Goal: Understand process/instructions: Learn about a topic

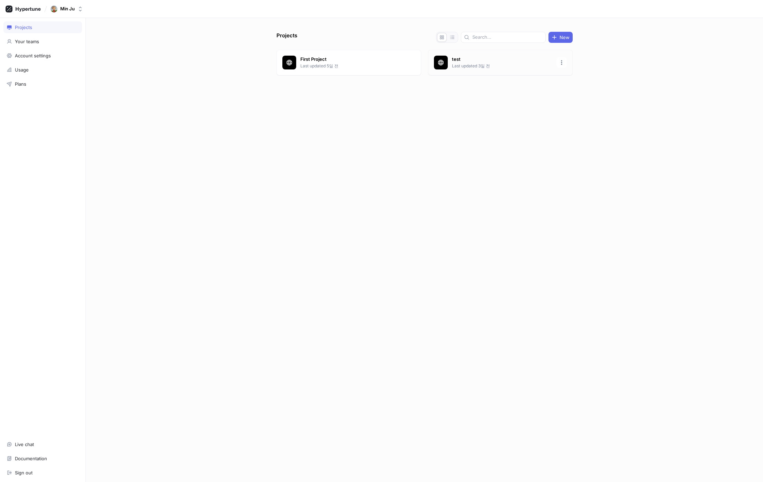
click at [474, 62] on p "test" at bounding box center [502, 59] width 100 height 7
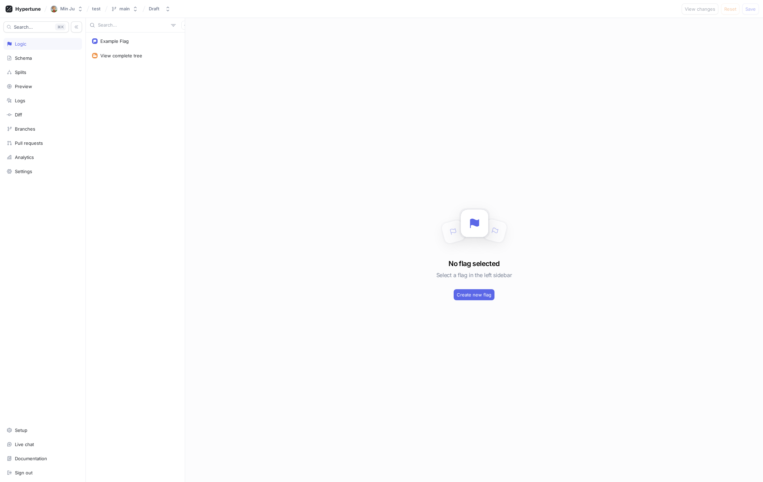
click at [719, 43] on div "No flag selected Select a flag in the left sidebar Create new flag" at bounding box center [474, 250] width 578 height 464
click at [97, 40] on rect at bounding box center [95, 41] width 6 height 6
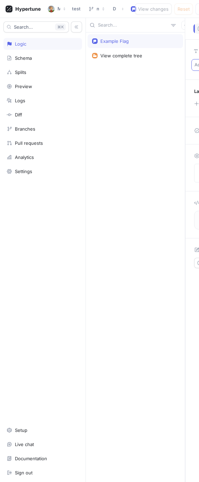
type textarea "x"
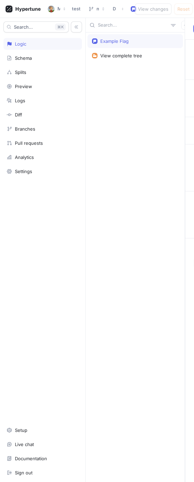
click at [108, 132] on div "Example Flag View complete tree" at bounding box center [135, 258] width 99 height 450
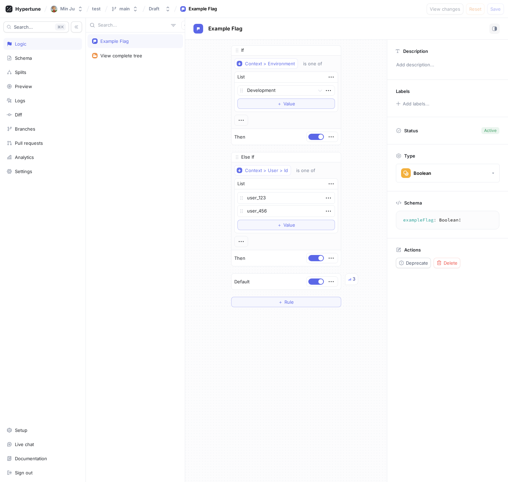
click at [194, 336] on div "If Context > Environment is one of List Development To pick up a draggable item…" at bounding box center [286, 261] width 202 height 443
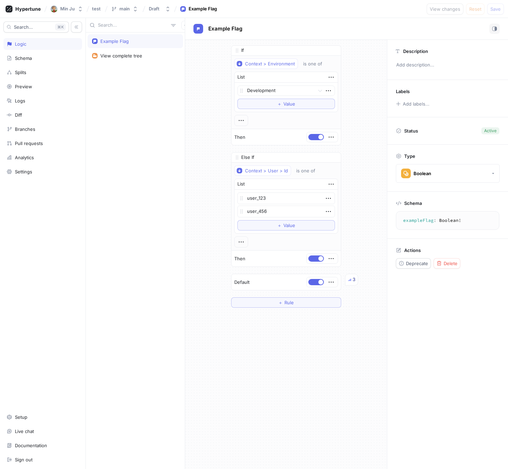
click at [194, 46] on div "Description" at bounding box center [447, 49] width 103 height 9
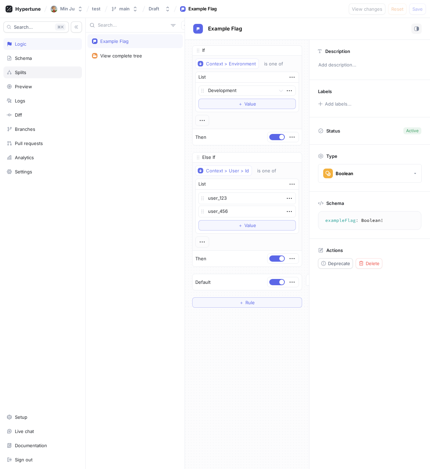
click at [43, 70] on div "Splits" at bounding box center [43, 73] width 72 height 6
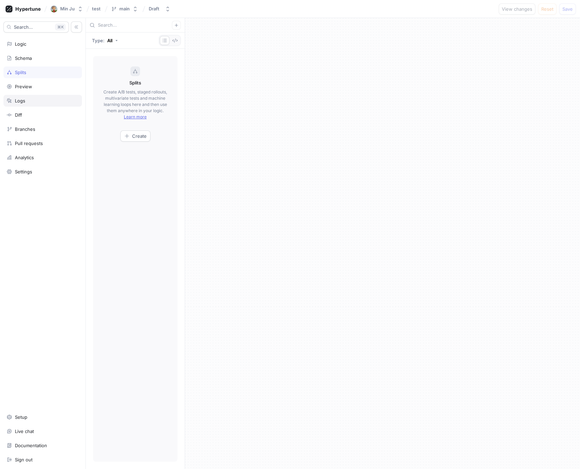
click at [12, 98] on icon at bounding box center [10, 101] width 6 height 6
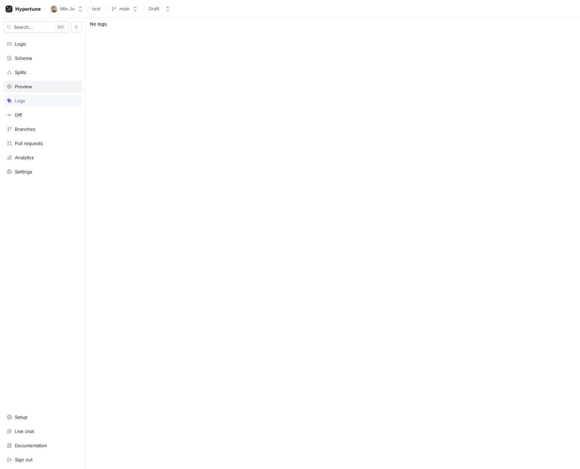
click at [19, 84] on div "Preview" at bounding box center [23, 87] width 17 height 6
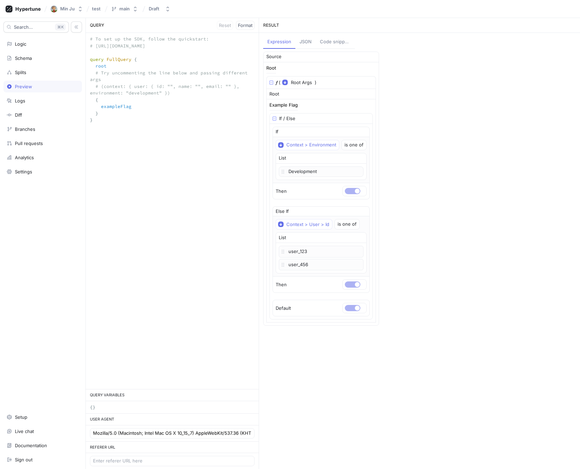
type textarea "x"
click at [194, 27] on span "Format" at bounding box center [245, 25] width 15 height 4
click at [194, 25] on span "Reset" at bounding box center [225, 25] width 12 height 4
click at [194, 23] on span "Format" at bounding box center [245, 25] width 15 height 4
type textarea "query FullQuery { root { exampleFlag } }"
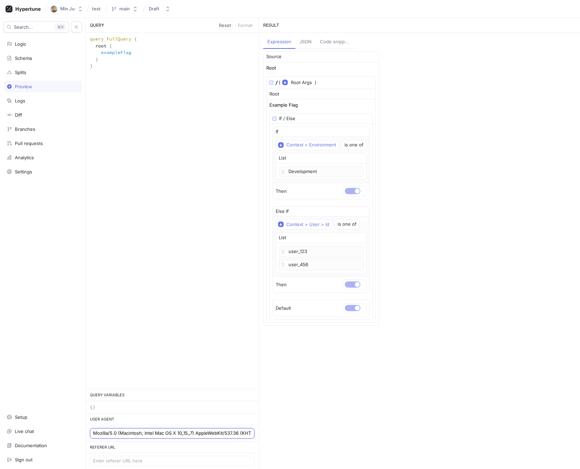
click at [125, 434] on input "Mozilla/5.0 (Macintosh; Intel Mac OS X 10_15_7) AppleWebKit/537.36 (KHTML, like…" at bounding box center [172, 433] width 158 height 7
click at [181, 326] on div "query FullQuery { root { exampleFlag } } query FullQuery { root { exampleFlag }…" at bounding box center [172, 211] width 173 height 356
click at [171, 82] on textarea "query FullQuery { root { exampleFlag } }" at bounding box center [172, 59] width 173 height 53
drag, startPoint x: 122, startPoint y: 56, endPoint x: 83, endPoint y: 22, distance: 51.3
click at [81, 20] on div "Search... K Logic Schema Splits Preview Logs Diff Branches Pull requests Analyt…" at bounding box center [290, 243] width 580 height 451
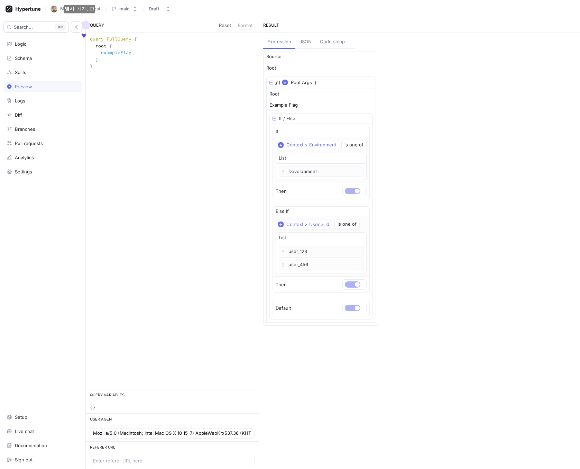
click at [194, 117] on div "query FullQuery { root { exampleFlag } } query FullQuery { root { exampleFlag }…" at bounding box center [172, 211] width 173 height 356
click at [38, 122] on div "Search... K Logic Schema Splits Preview Logs Diff Branches Pull requests Analyt…" at bounding box center [43, 243] width 86 height 451
click at [38, 128] on div "Branches" at bounding box center [43, 129] width 72 height 6
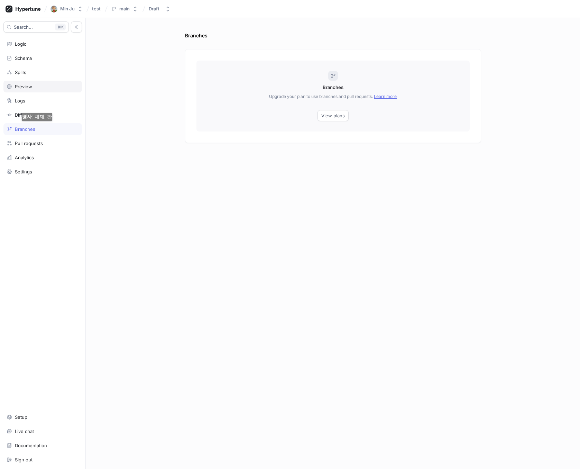
click at [26, 84] on div "Preview" at bounding box center [23, 87] width 17 height 6
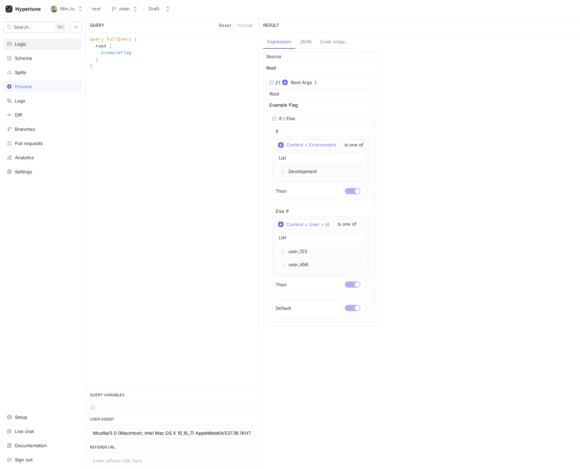
click at [33, 48] on div "Logic" at bounding box center [42, 44] width 79 height 12
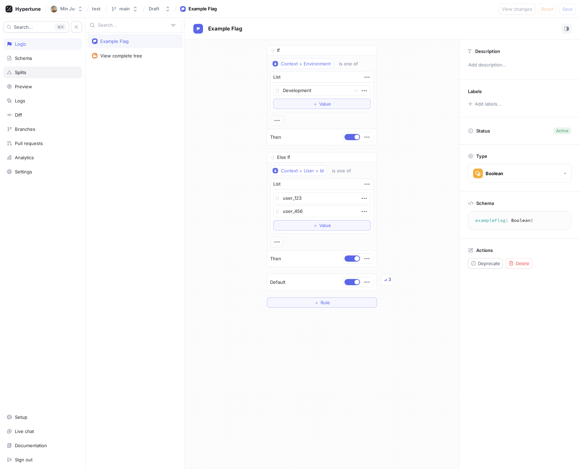
click at [37, 74] on div "Splits" at bounding box center [43, 73] width 72 height 6
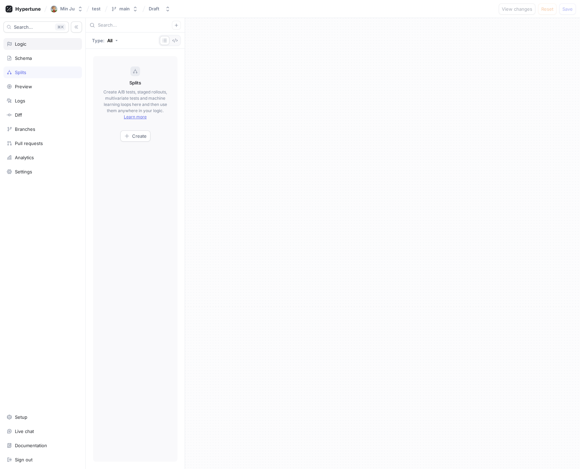
click at [41, 47] on div "Logic" at bounding box center [42, 44] width 79 height 12
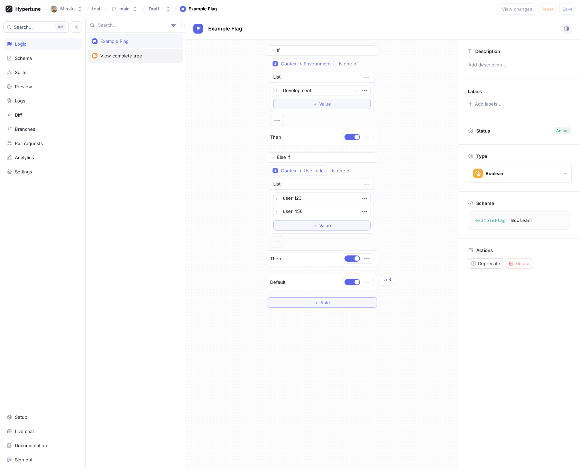
click at [113, 58] on div "View complete tree" at bounding box center [135, 56] width 95 height 14
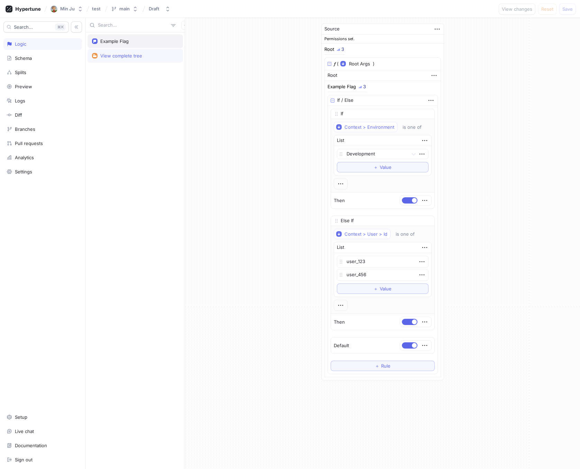
click at [123, 40] on div "Example Flag" at bounding box center [114, 41] width 28 height 6
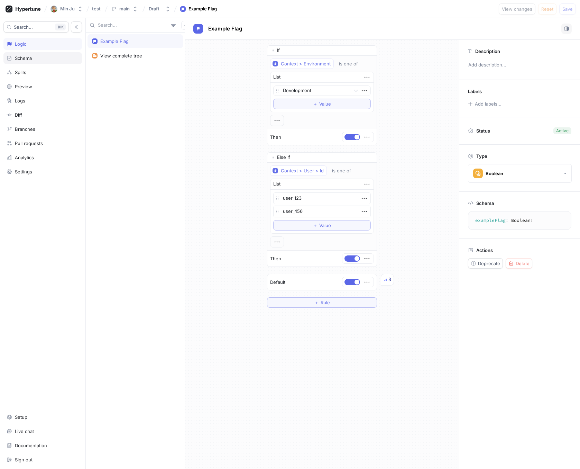
click at [39, 56] on div "Schema" at bounding box center [43, 58] width 72 height 6
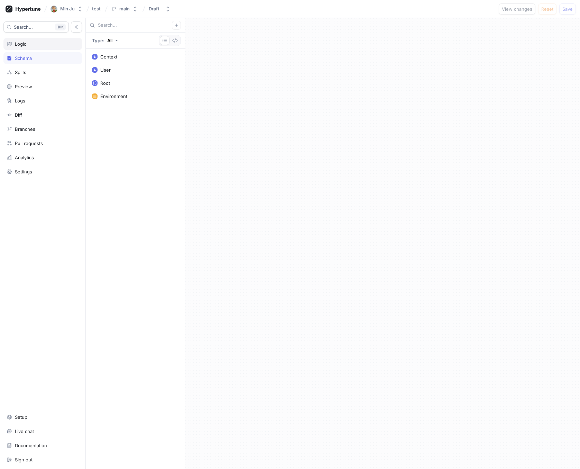
click at [39, 46] on div "Logic" at bounding box center [43, 44] width 72 height 6
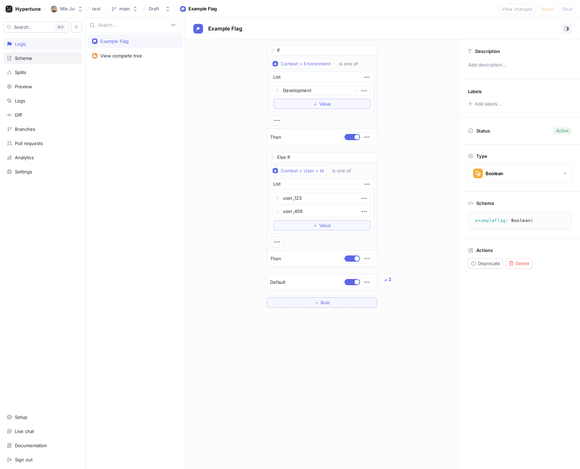
click at [41, 61] on div "Schema" at bounding box center [42, 58] width 79 height 12
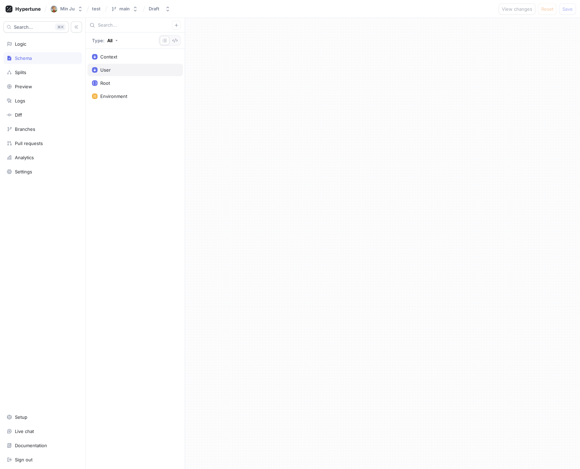
click at [113, 70] on div "User" at bounding box center [135, 70] width 86 height 6
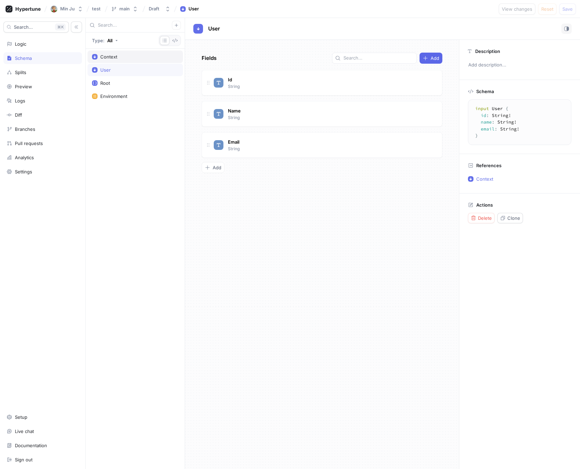
click at [116, 55] on div "Context" at bounding box center [108, 57] width 17 height 6
type textarea "x"
type textarea "input Context { user: User! environment: Environment! }"
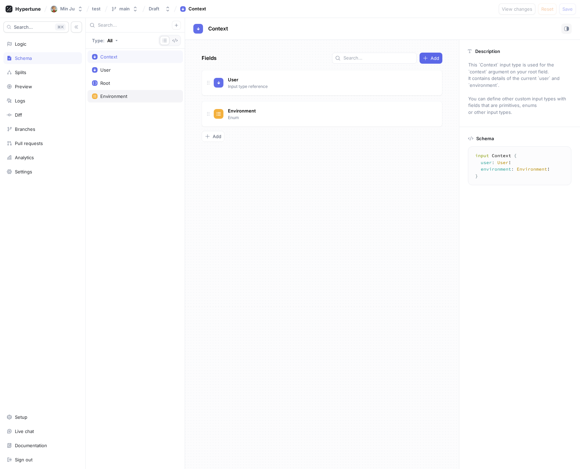
click at [116, 92] on div "Environment" at bounding box center [135, 96] width 95 height 12
type textarea "x"
type textarea "enum Environment { development, production, test }"
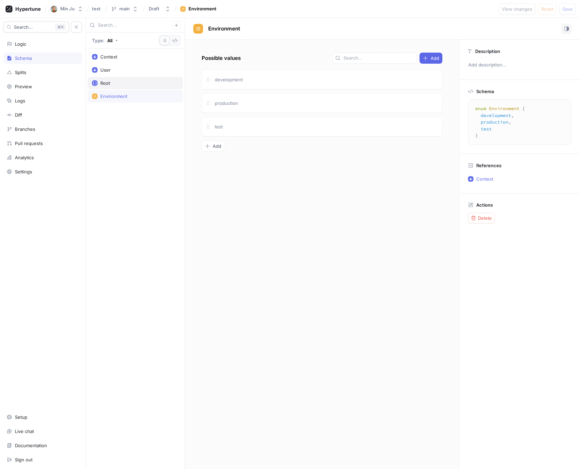
click at [113, 84] on div "Root" at bounding box center [135, 83] width 86 height 6
type textarea "x"
type textarea "type Root { exampleFlag: Boolean! }"
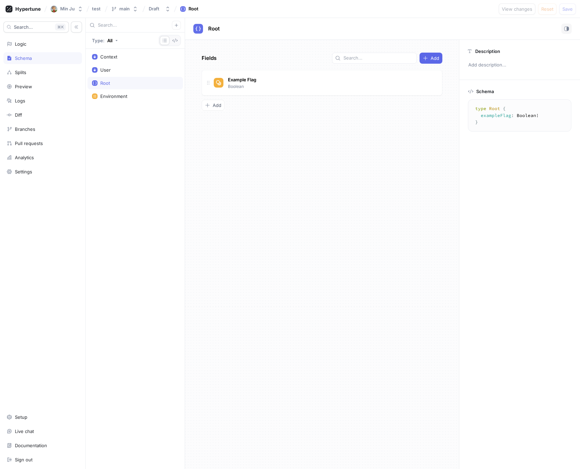
click at [102, 49] on div "Context User Root Environment" at bounding box center [135, 259] width 99 height 420
click at [16, 110] on div "Diff" at bounding box center [42, 115] width 79 height 12
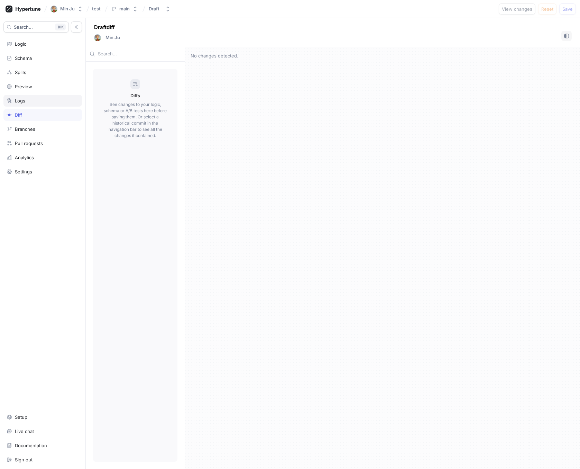
click at [25, 102] on div "Logs" at bounding box center [20, 101] width 10 height 6
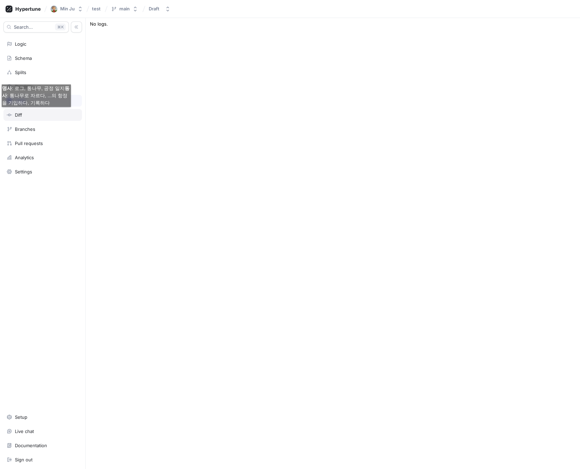
click at [26, 114] on div "Diff" at bounding box center [43, 115] width 72 height 6
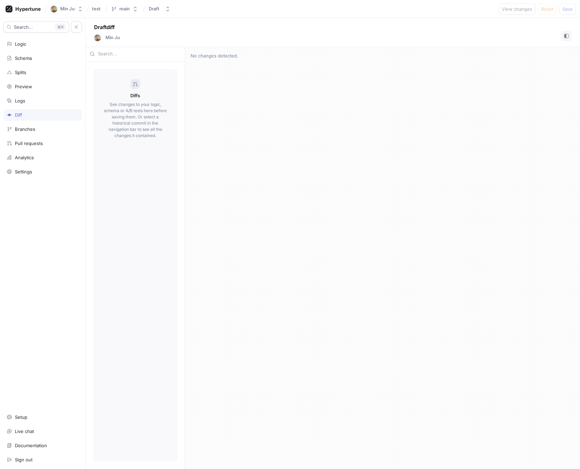
click at [118, 50] on input "text" at bounding box center [139, 53] width 83 height 7
click at [35, 41] on div "Logic" at bounding box center [43, 44] width 72 height 6
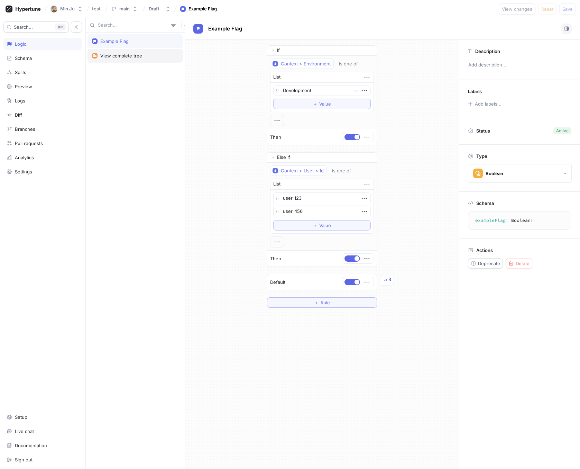
click at [125, 49] on div "View complete tree" at bounding box center [135, 56] width 95 height 14
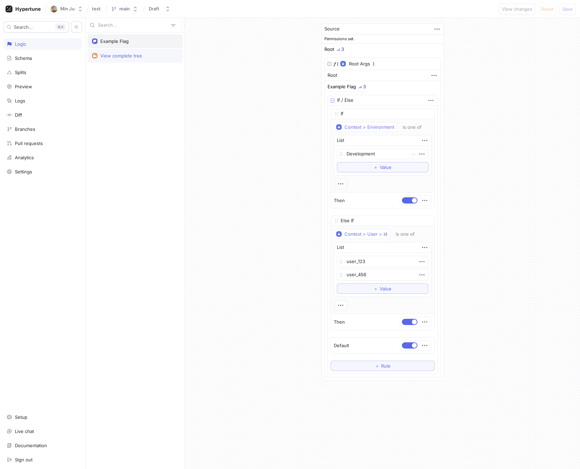
click at [148, 42] on div "Example Flag" at bounding box center [135, 41] width 86 height 6
type textarea "x"
